Goal: Task Accomplishment & Management: Use online tool/utility

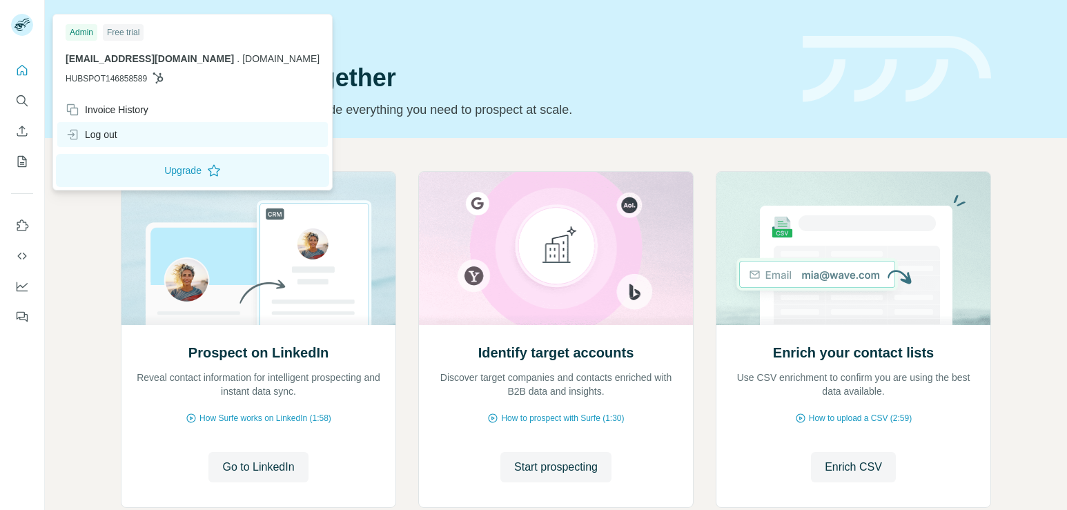
click at [139, 136] on div "Log out" at bounding box center [192, 134] width 270 height 25
click at [81, 132] on div "Log out" at bounding box center [92, 135] width 52 height 14
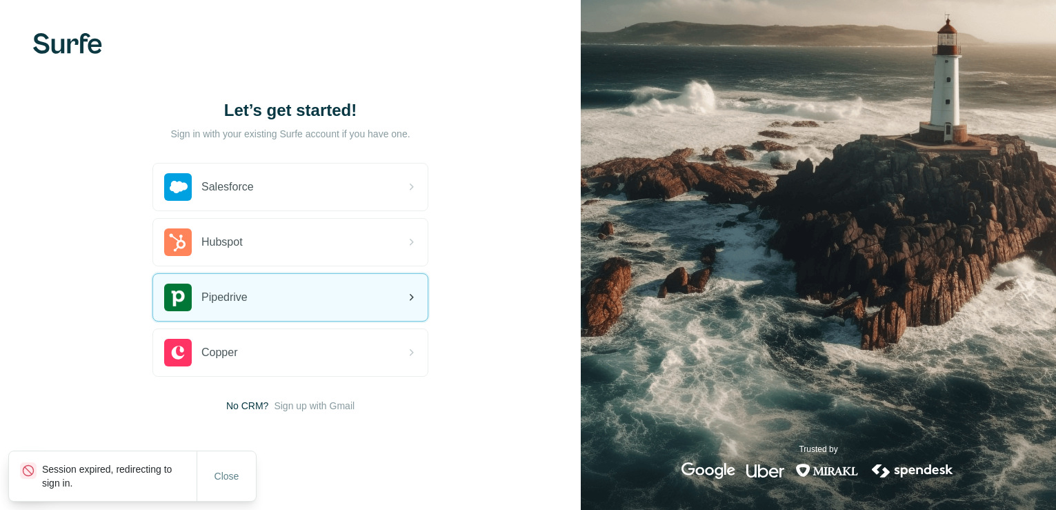
click at [286, 292] on div "Pipedrive" at bounding box center [290, 297] width 275 height 47
